Goal: Find specific page/section: Find specific page/section

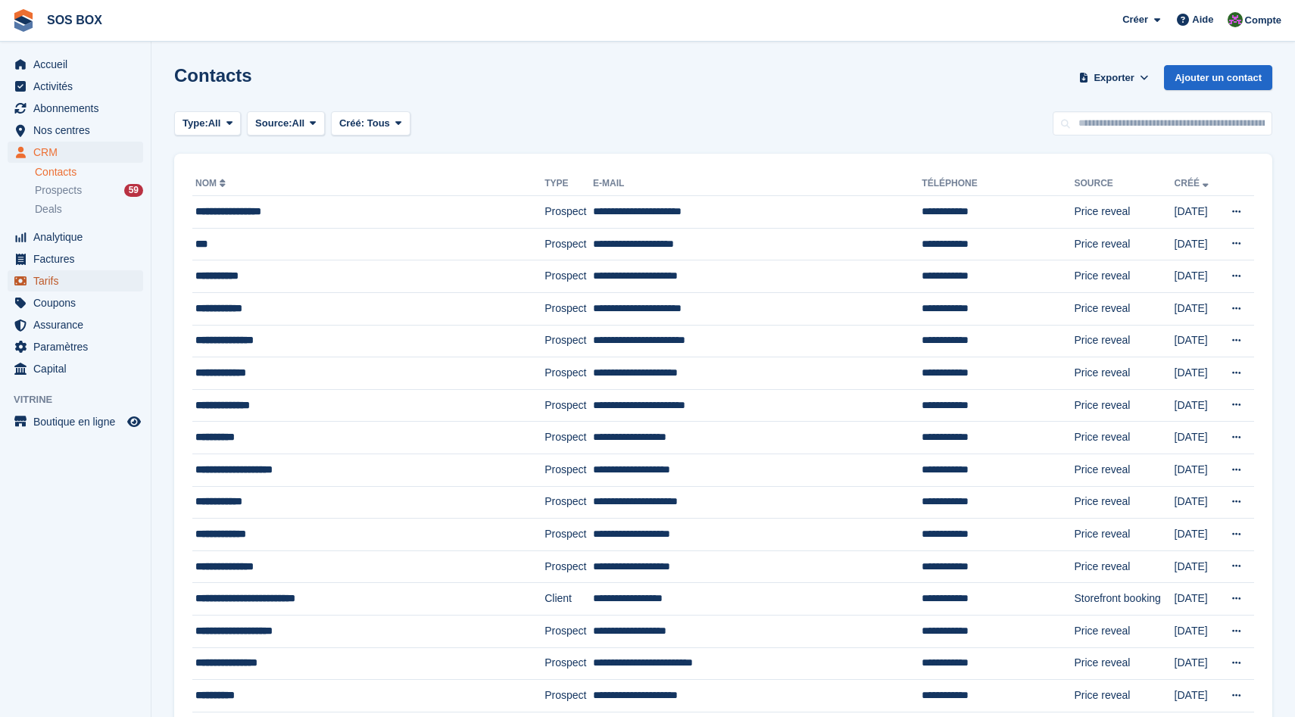
click at [93, 285] on span "Tarifs" at bounding box center [78, 280] width 91 height 21
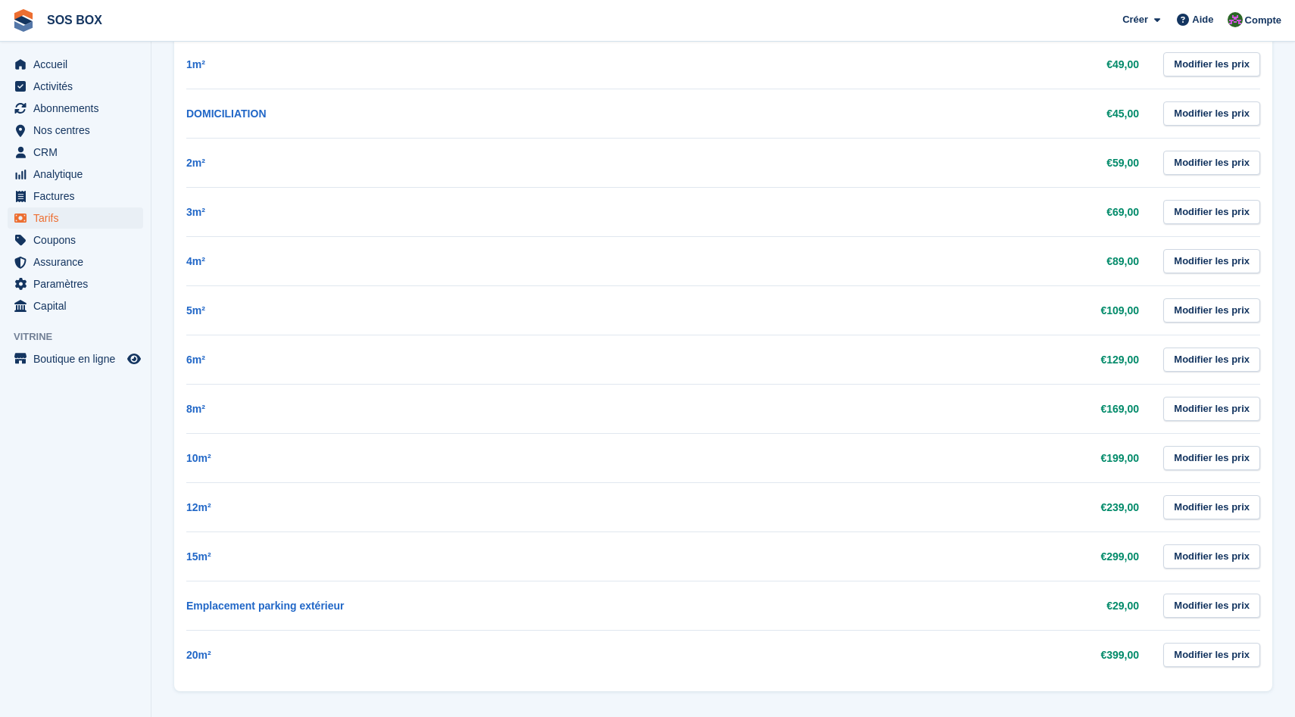
scroll to position [559, 0]
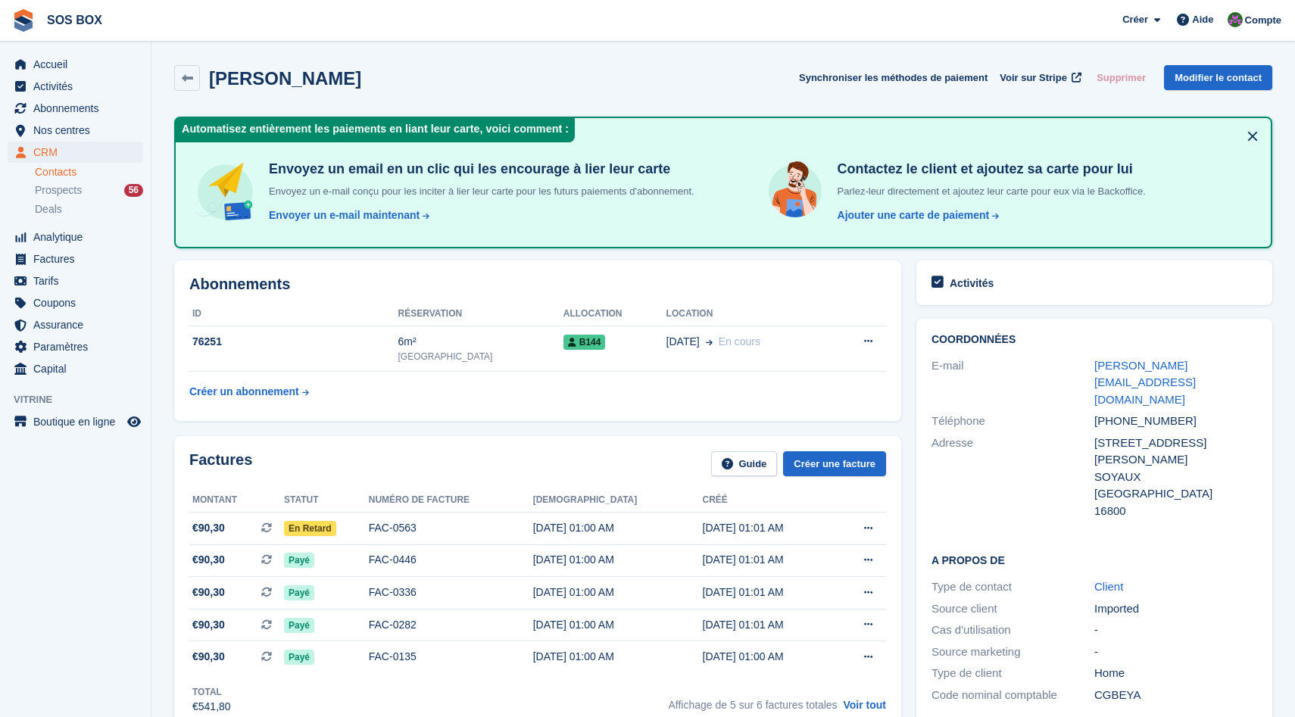
click at [51, 165] on link "Contacts" at bounding box center [89, 172] width 108 height 14
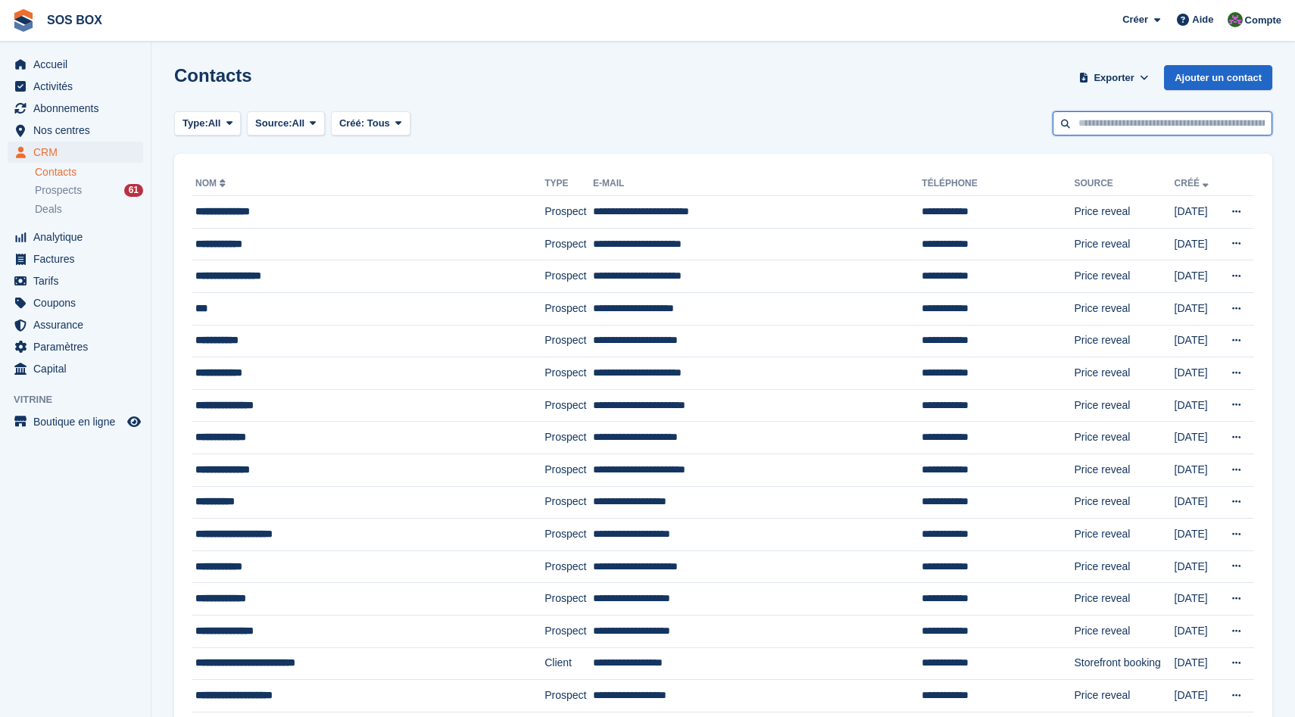
click at [1080, 131] on input "text" at bounding box center [1162, 123] width 220 height 25
type input "***"
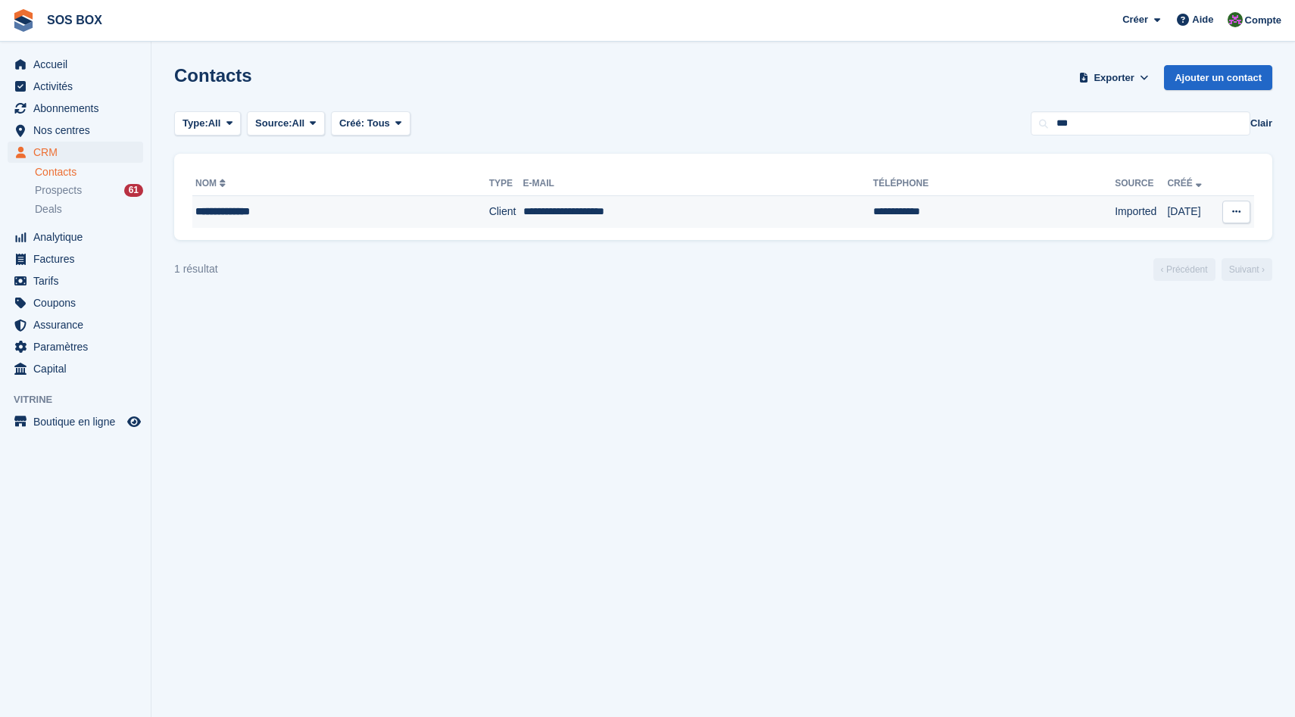
click at [489, 222] on td "Client" at bounding box center [506, 212] width 34 height 32
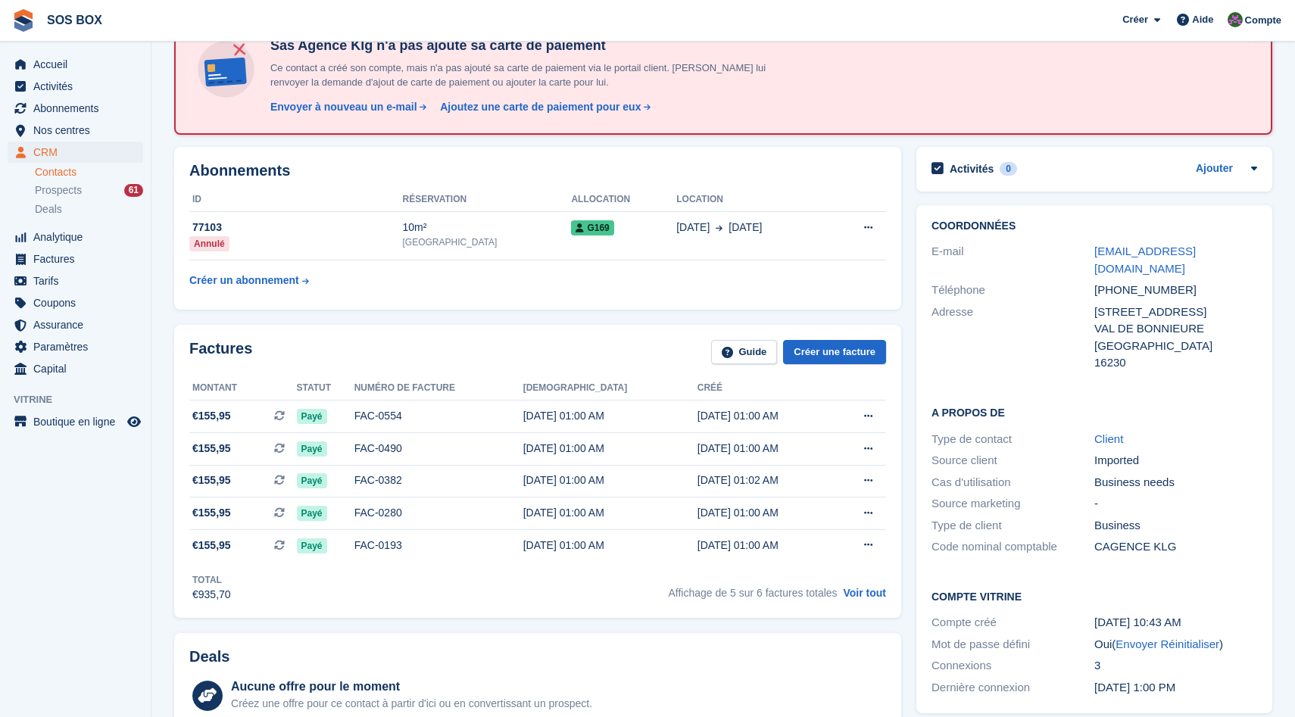
scroll to position [103, 0]
